Goal: Register for event/course

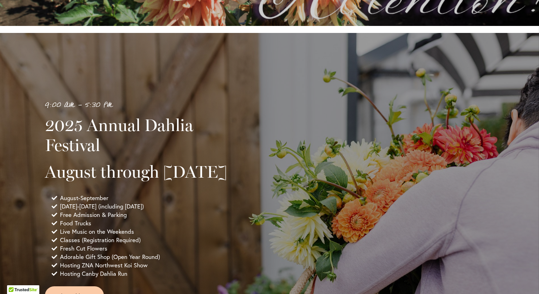
scroll to position [540, 0]
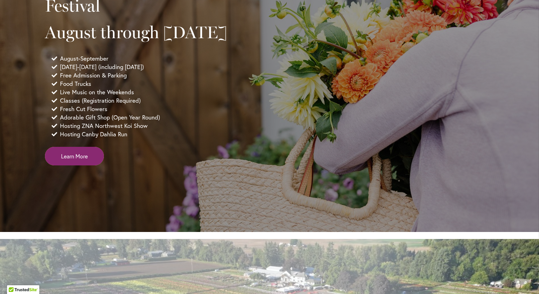
click at [69, 160] on span "Learn More" at bounding box center [74, 156] width 27 height 8
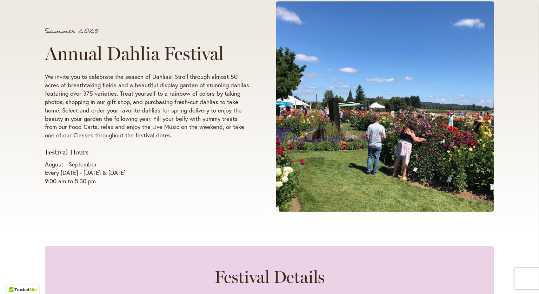
scroll to position [105, 0]
click at [96, 222] on div "Summer 2025 Annual Dahlia Festival We invite you to celebrate the season of Dah…" at bounding box center [269, 106] width 539 height 251
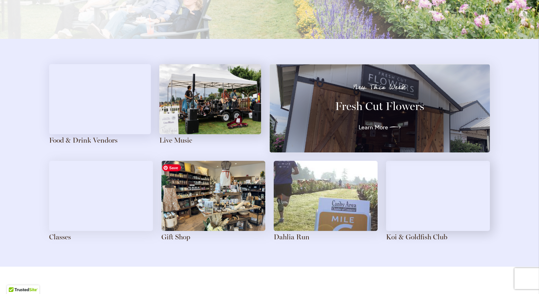
scroll to position [632, 0]
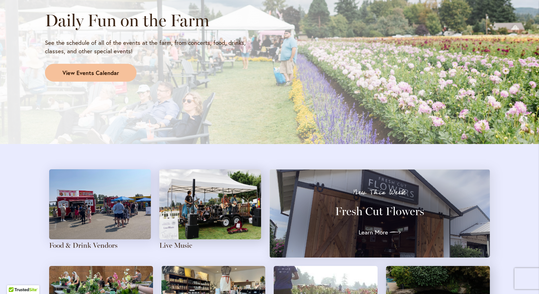
click at [97, 66] on link "View Events Calendar" at bounding box center [91, 73] width 92 height 18
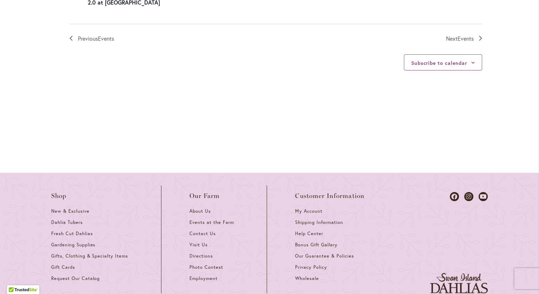
scroll to position [856, 0]
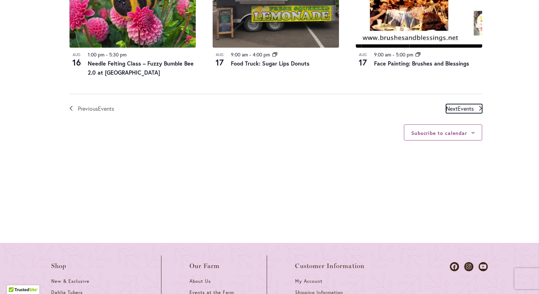
click at [464, 109] on span "Events" at bounding box center [466, 108] width 16 height 7
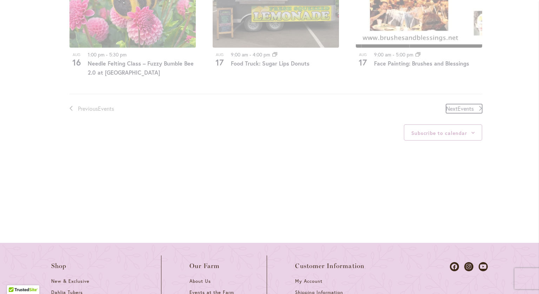
scroll to position [346, 0]
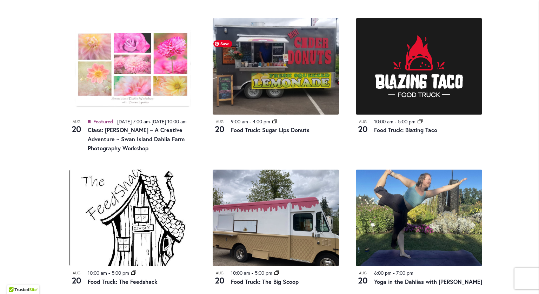
scroll to position [662, 0]
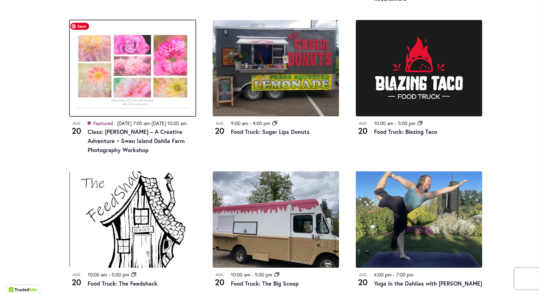
click at [136, 80] on img at bounding box center [132, 68] width 126 height 97
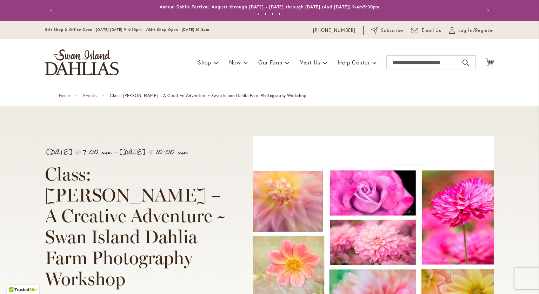
scroll to position [140, 0]
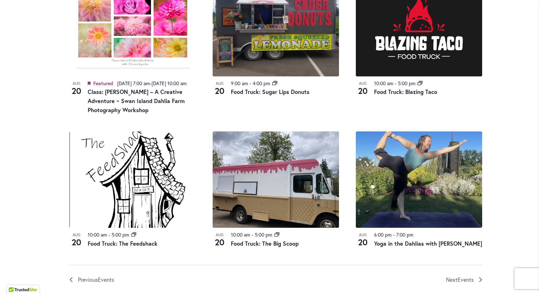
scroll to position [807, 0]
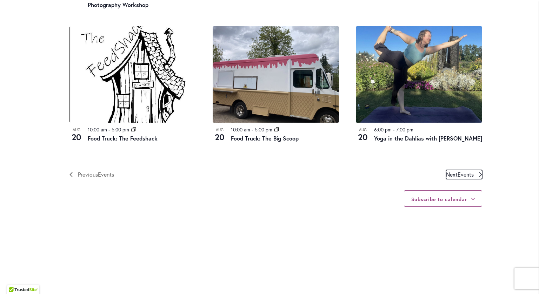
click at [458, 178] on span "Events" at bounding box center [466, 174] width 16 height 7
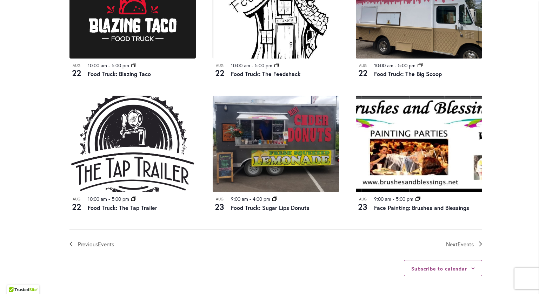
scroll to position [767, 0]
